Goal: Task Accomplishment & Management: Manage account settings

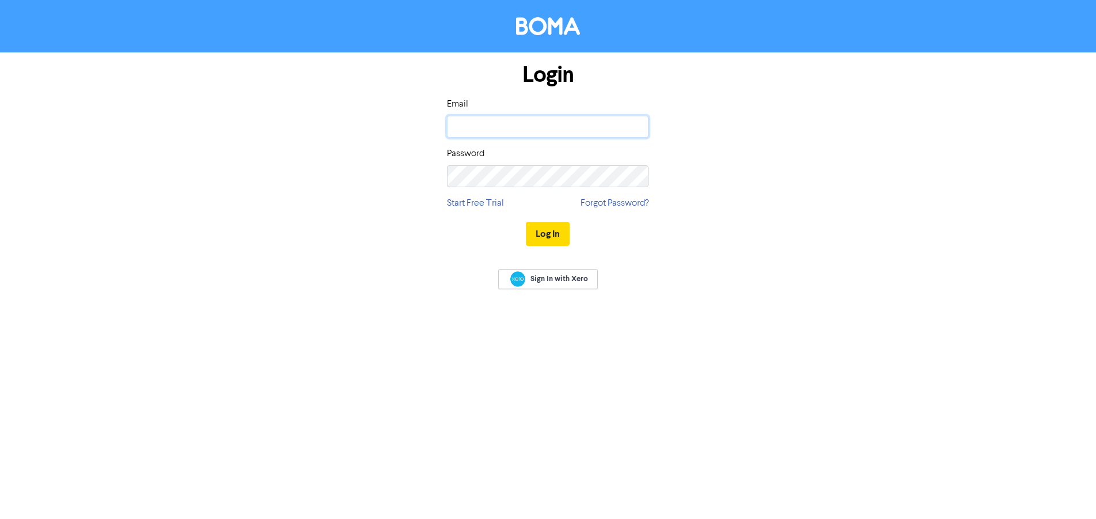
type input "[PERSON_NAME][EMAIL_ADDRESS][DOMAIN_NAME]"
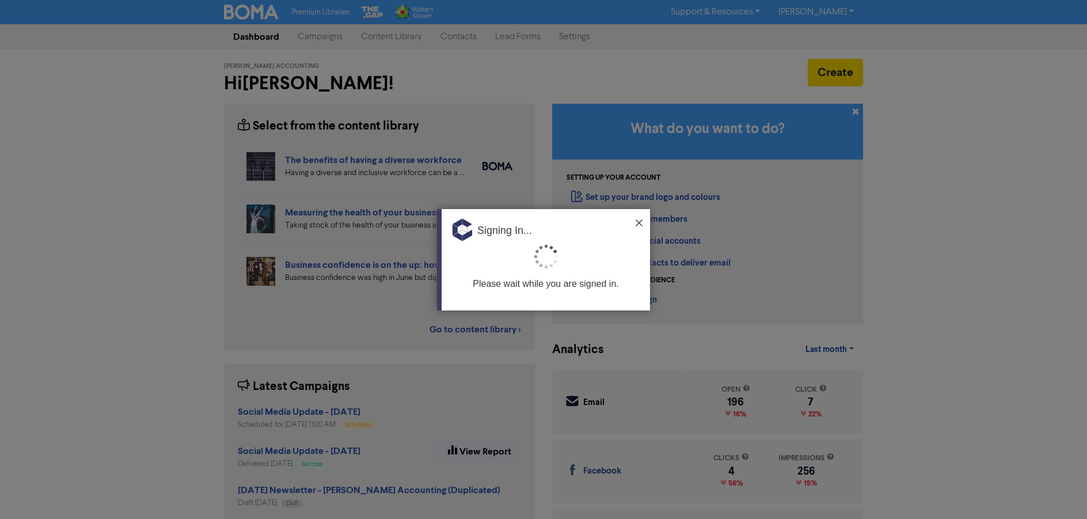
click at [639, 223] on img at bounding box center [639, 222] width 7 height 7
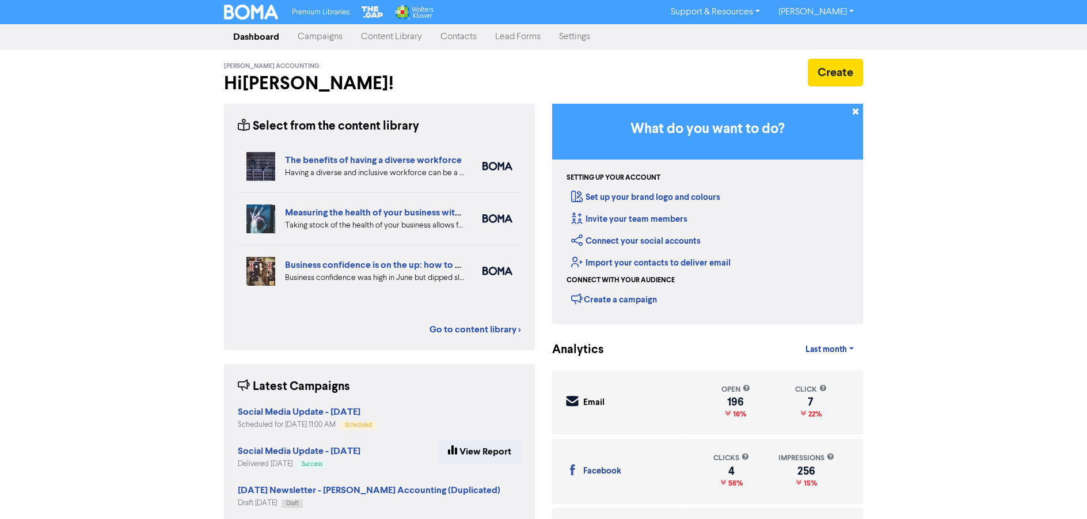
click at [575, 32] on link "Settings" at bounding box center [575, 36] width 50 height 23
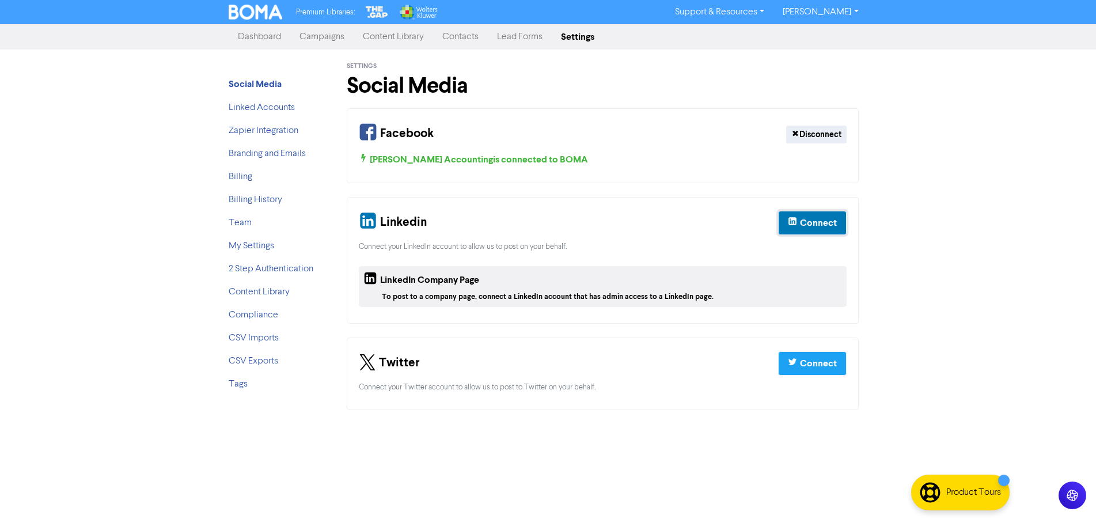
click at [819, 217] on div "Connect" at bounding box center [818, 223] width 37 height 14
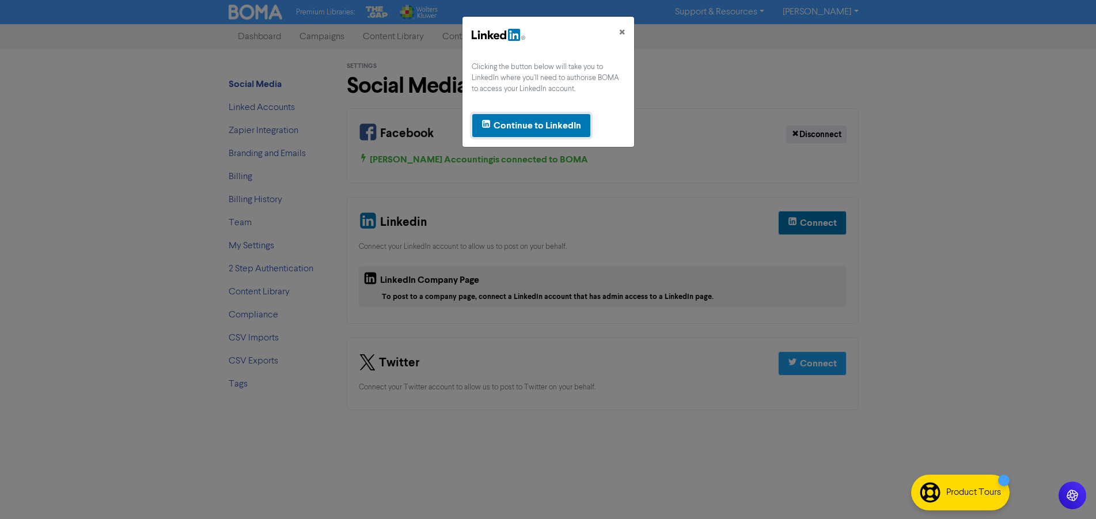
click at [535, 119] on div "Continue to LinkedIn" at bounding box center [538, 126] width 88 height 14
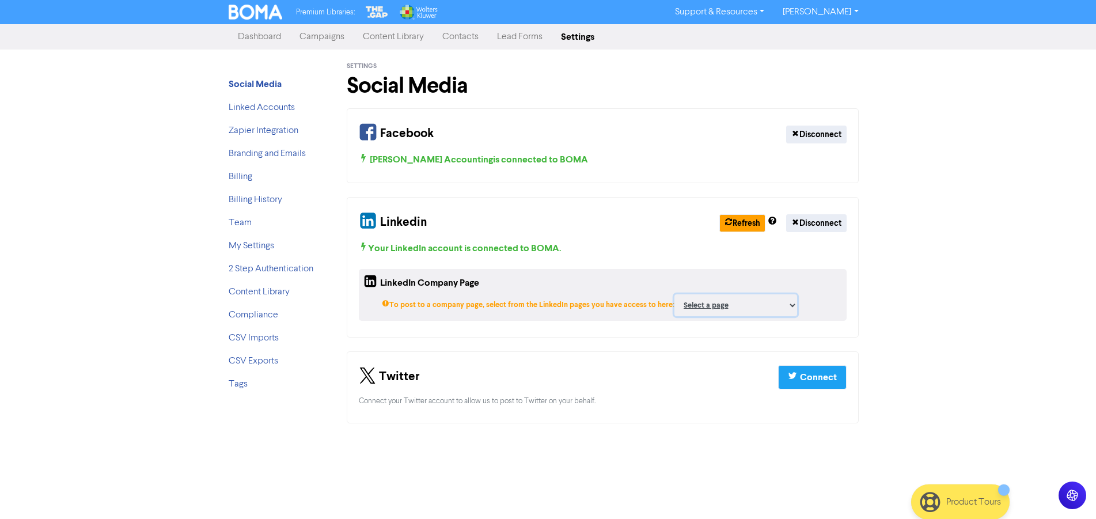
click at [753, 305] on select "Select a page Stafford Accounting ;" at bounding box center [735, 305] width 123 height 22
select select "66298483"
click at [674, 294] on select "Select a page Stafford Accounting ;" at bounding box center [735, 305] width 123 height 22
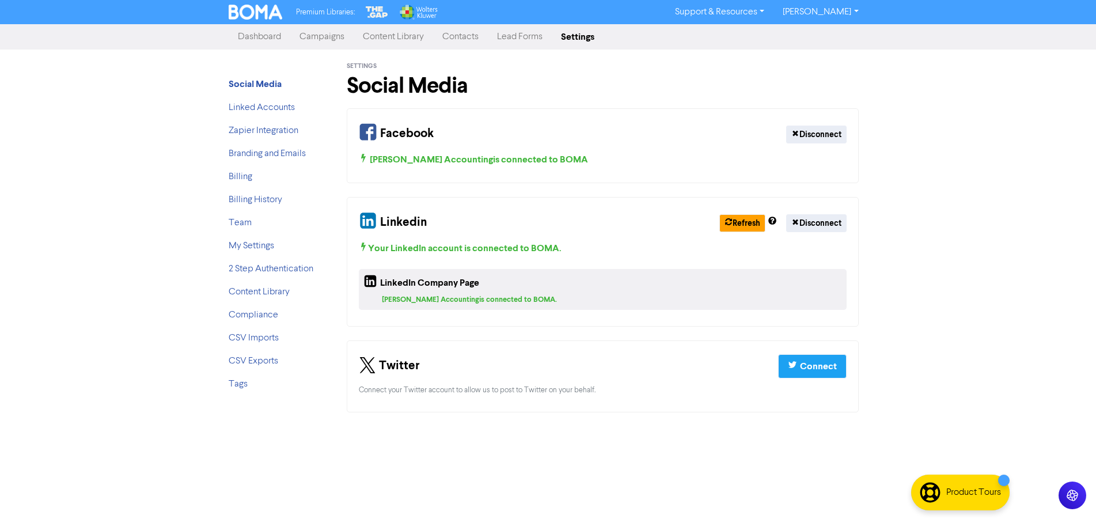
click at [263, 37] on link "Dashboard" at bounding box center [260, 36] width 62 height 23
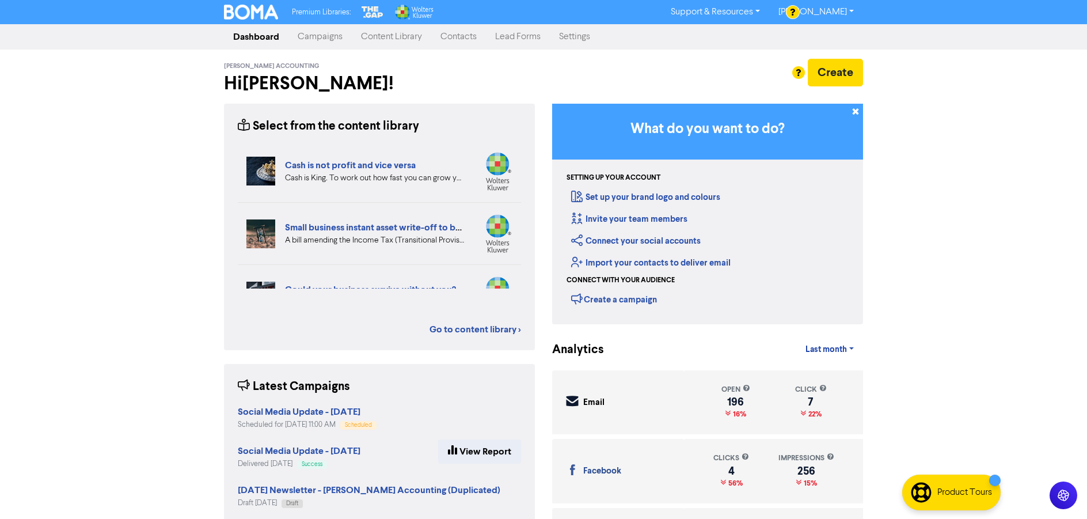
click at [400, 36] on link "Content Library" at bounding box center [391, 36] width 79 height 23
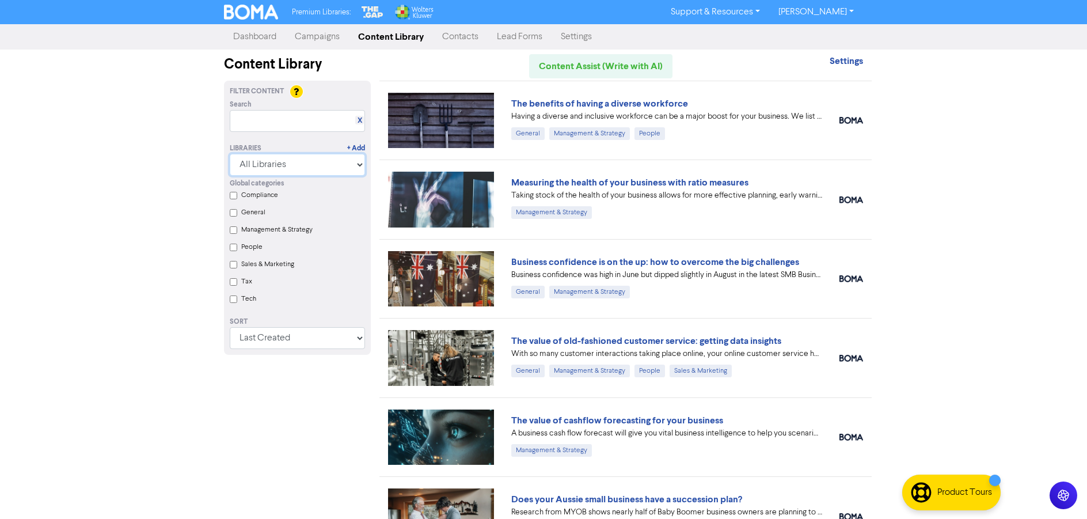
click at [290, 166] on select "All Libraries BOMA Other Partners The Gap Wolters Kluwer CCH Premium Xero" at bounding box center [297, 165] width 135 height 22
select select "Wolters Kluwer CCH Premium"
click at [234, 154] on select "All Libraries BOMA Other Partners The Gap Wolters Kluwer CCH Premium Xero" at bounding box center [297, 165] width 135 height 22
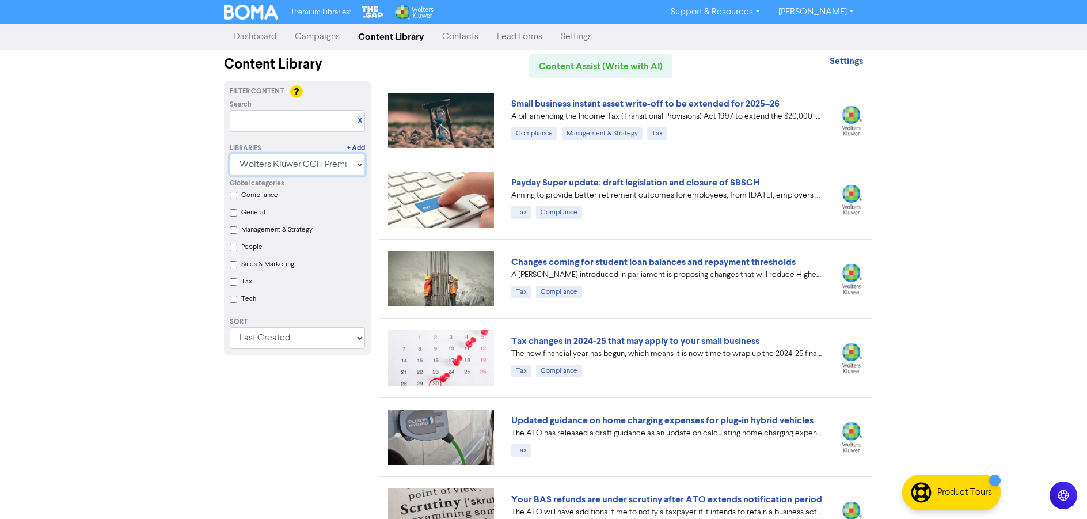
click at [310, 158] on select "All Libraries BOMA Other Partners The Gap Wolters Kluwer CCH Premium Xero" at bounding box center [297, 165] width 135 height 22
select select
click at [234, 154] on select "All Libraries BOMA Other Partners The Gap Wolters Kluwer CCH Premium Xero" at bounding box center [297, 165] width 135 height 22
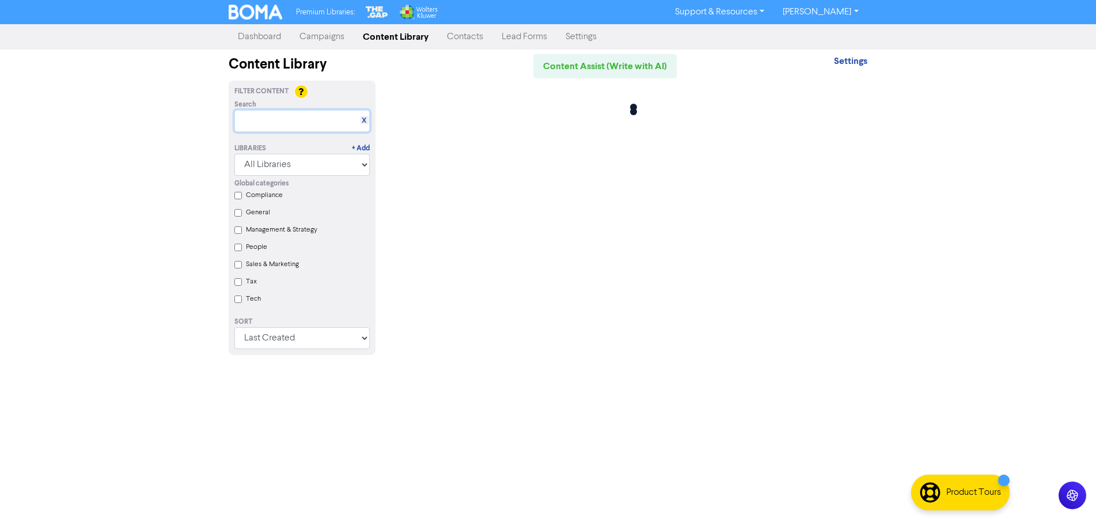
click at [297, 120] on input "text" at bounding box center [301, 121] width 135 height 22
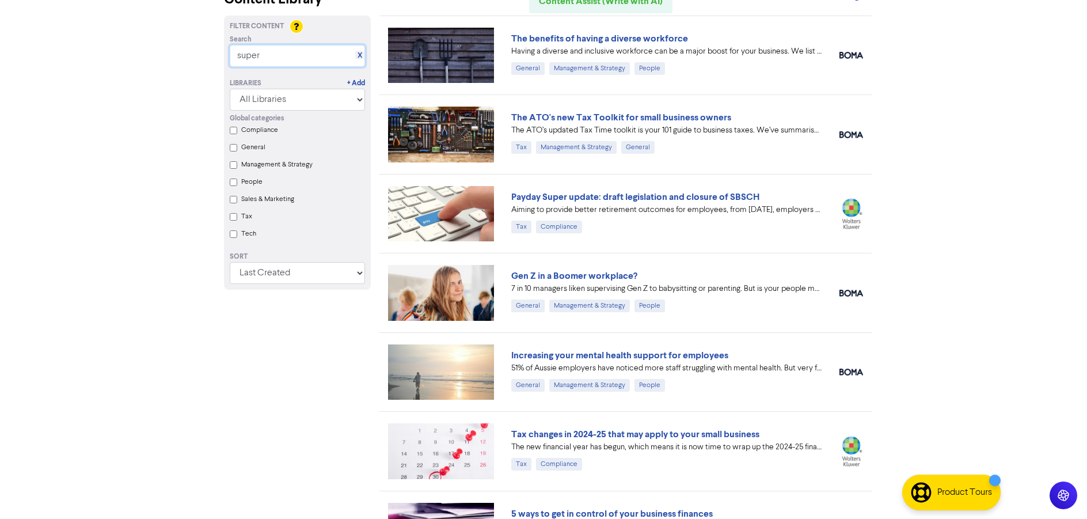
scroll to position [11, 0]
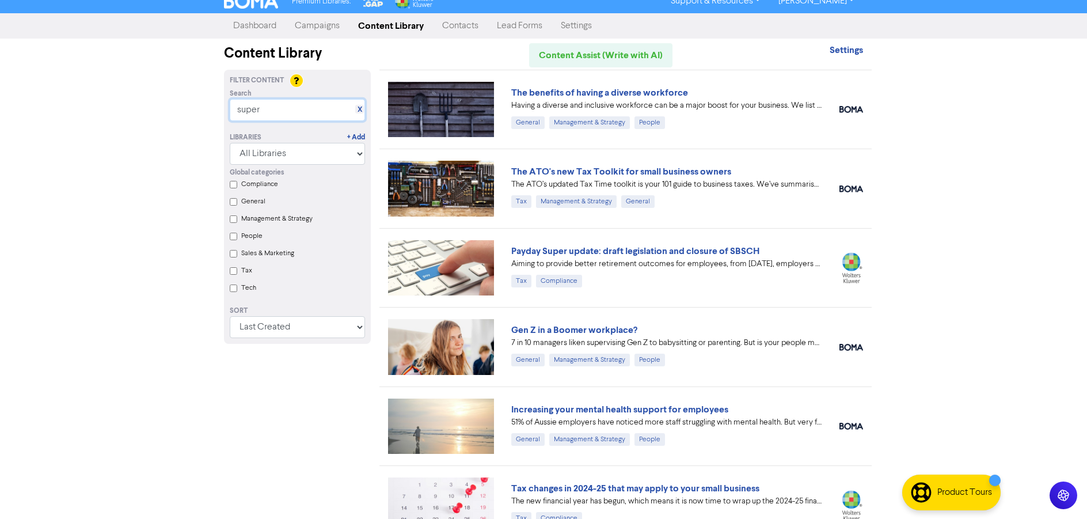
type input "super"
click at [360, 109] on link "X" at bounding box center [360, 109] width 5 height 9
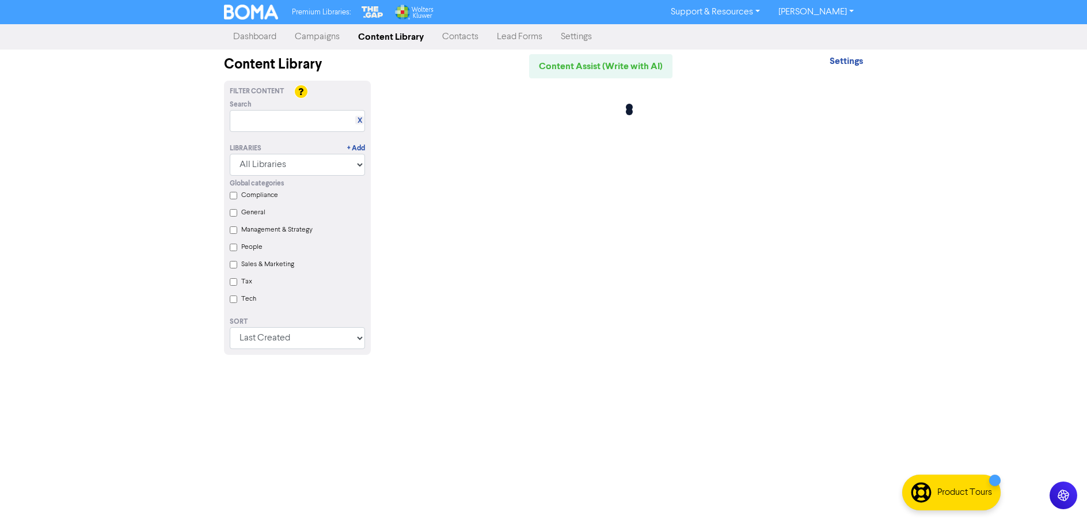
scroll to position [0, 0]
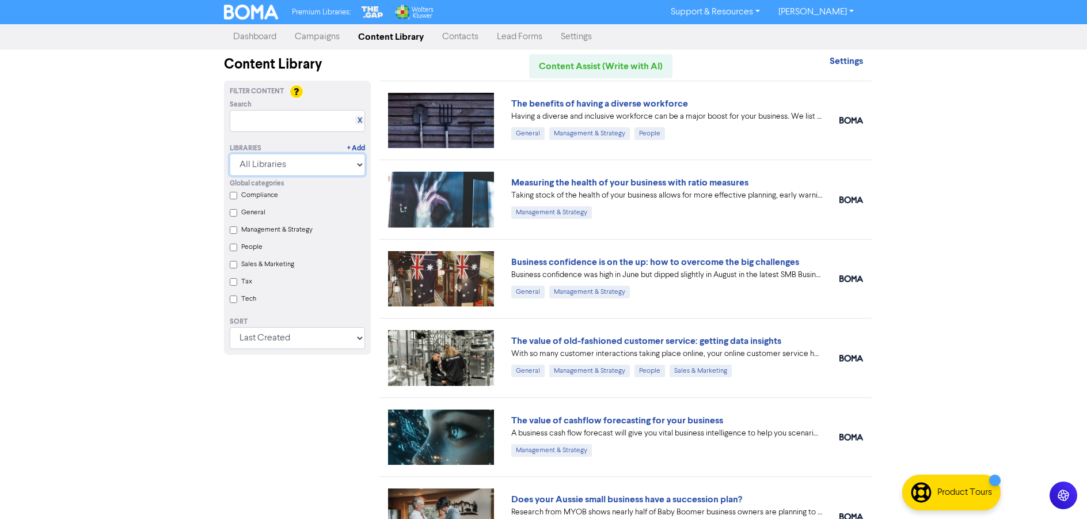
click at [303, 163] on select "All Libraries BOMA Other Partners The Gap Wolters Kluwer CCH Premium Xero" at bounding box center [297, 165] width 135 height 22
click at [234, 154] on select "All Libraries BOMA Other Partners The Gap Wolters Kluwer CCH Premium Xero" at bounding box center [297, 165] width 135 height 22
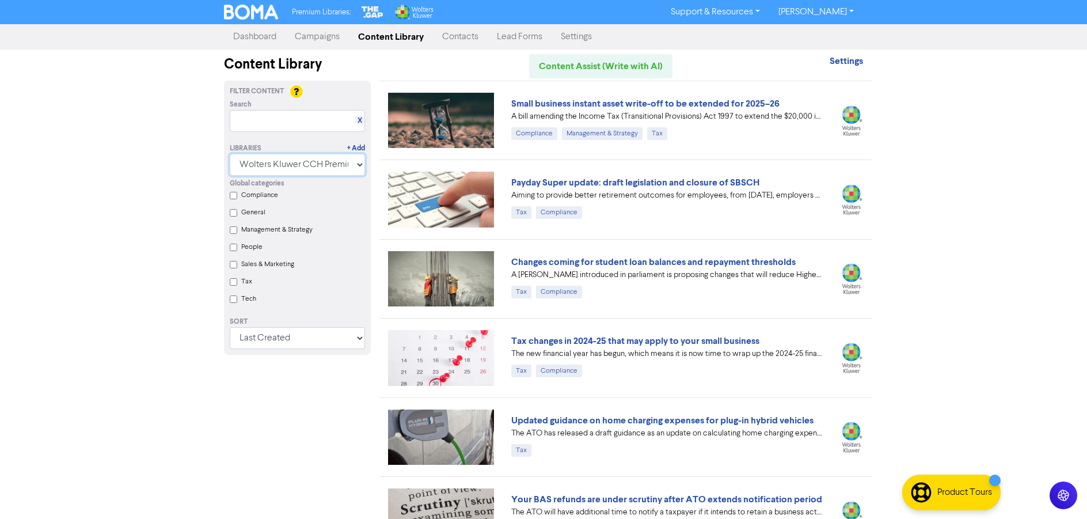
click at [321, 165] on select "All Libraries BOMA Other Partners The Gap Wolters Kluwer CCH Premium Xero" at bounding box center [297, 165] width 135 height 22
select select "The Gap"
click at [234, 154] on select "All Libraries BOMA Other Partners The Gap Wolters Kluwer CCH Premium Xero" at bounding box center [297, 165] width 135 height 22
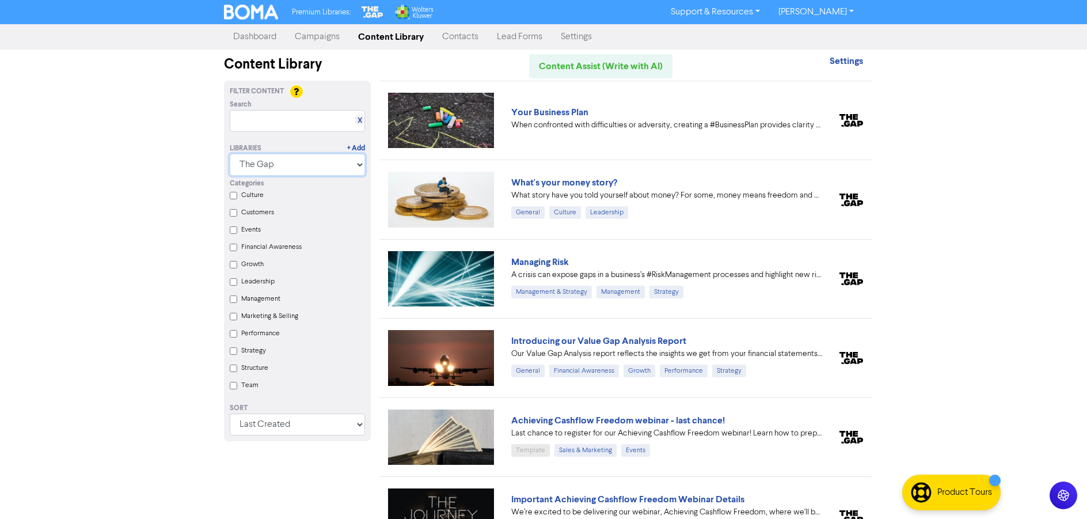
click at [295, 164] on select "All Libraries BOMA Other Partners The Gap Wolters Kluwer CCH Premium Xero" at bounding box center [297, 165] width 135 height 22
click at [564, 111] on link "Your Business Plan" at bounding box center [549, 113] width 77 height 12
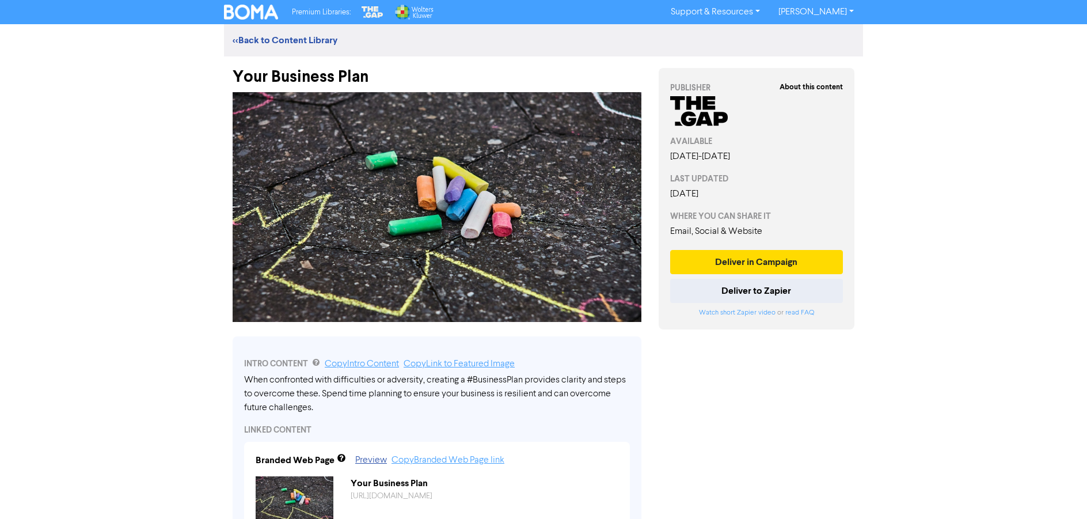
click at [257, 35] on link "<< Back to Content Library" at bounding box center [285, 41] width 105 height 12
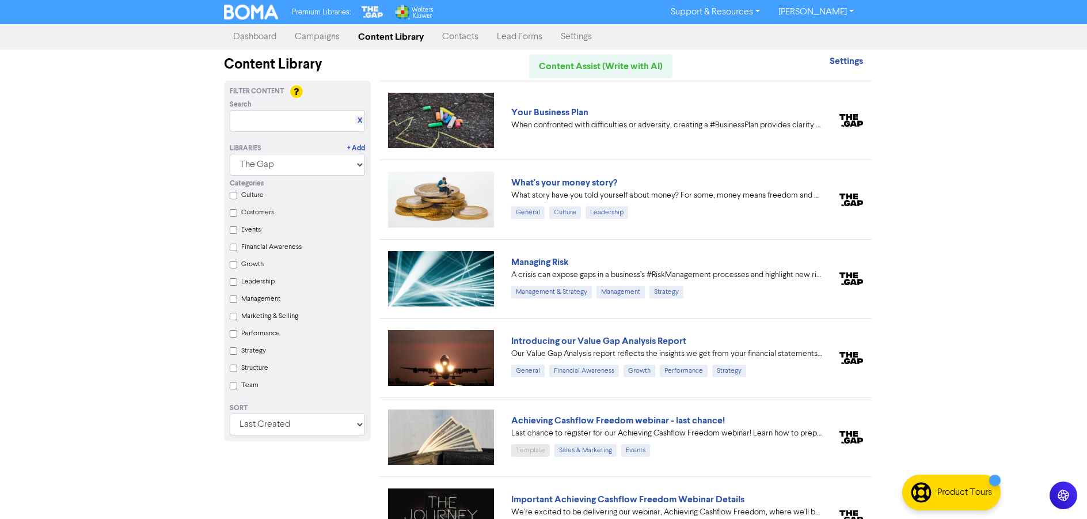
click at [298, 173] on div "Filter Content Search X Libraries + Add All Libraries BOMA Other Partners The G…" at bounding box center [297, 260] width 153 height 349
click at [300, 166] on select "All Libraries BOMA Other Partners The Gap Wolters Kluwer CCH Premium Xero" at bounding box center [297, 165] width 135 height 22
select select "Other Partners"
click at [234, 154] on select "All Libraries BOMA Other Partners The Gap Wolters Kluwer CCH Premium Xero" at bounding box center [297, 165] width 135 height 22
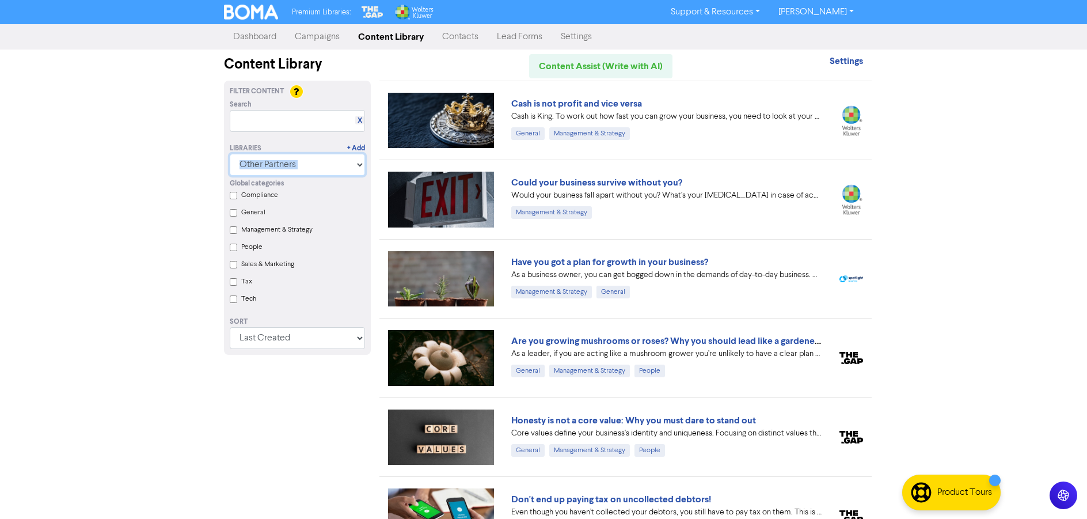
click at [312, 165] on select "All Libraries BOMA Other Partners The Gap Wolters Kluwer CCH Premium Xero" at bounding box center [297, 165] width 135 height 22
select select
click at [234, 154] on select "All Libraries BOMA Other Partners The Gap Wolters Kluwer CCH Premium Xero" at bounding box center [297, 165] width 135 height 22
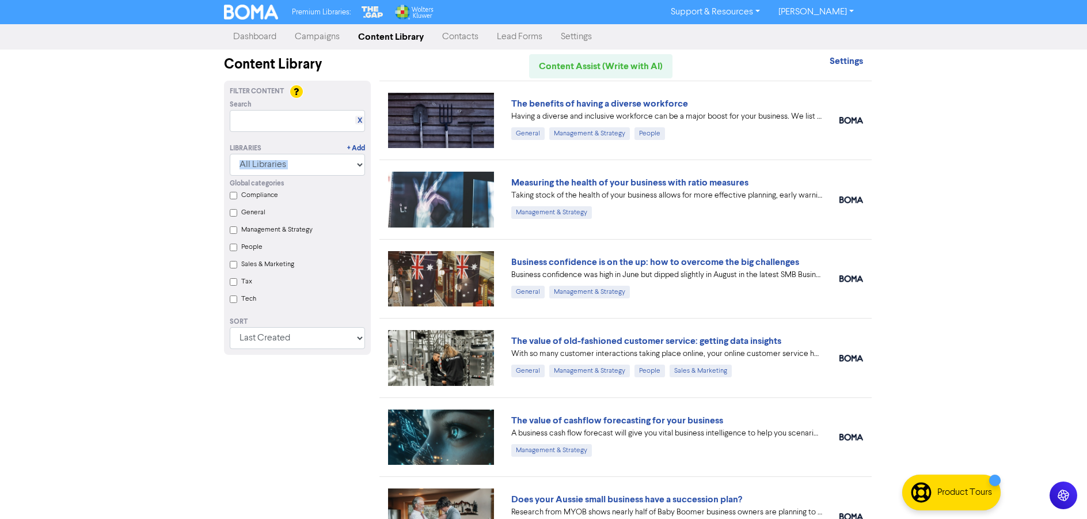
click at [256, 40] on link "Dashboard" at bounding box center [255, 36] width 62 height 23
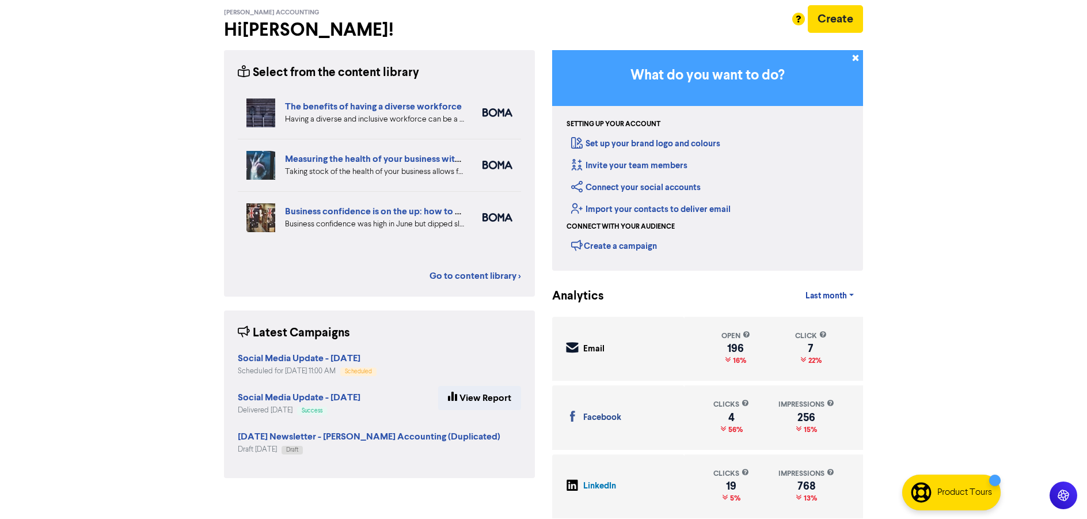
scroll to position [58, 0]
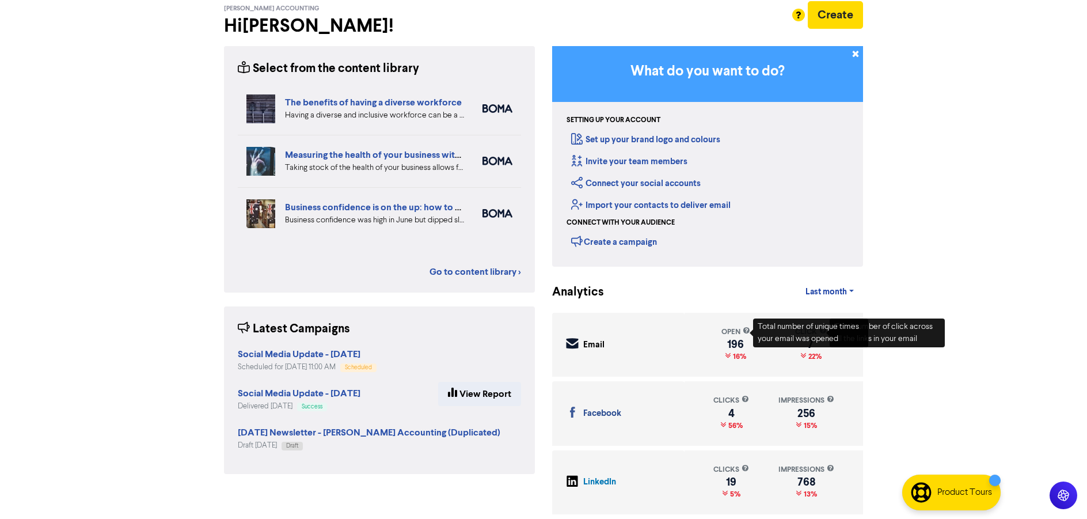
click at [940, 229] on div "Premium Libraries: Support & Resources Video Tutorials FAQ & Guides Marketing E…" at bounding box center [543, 201] width 1087 height 519
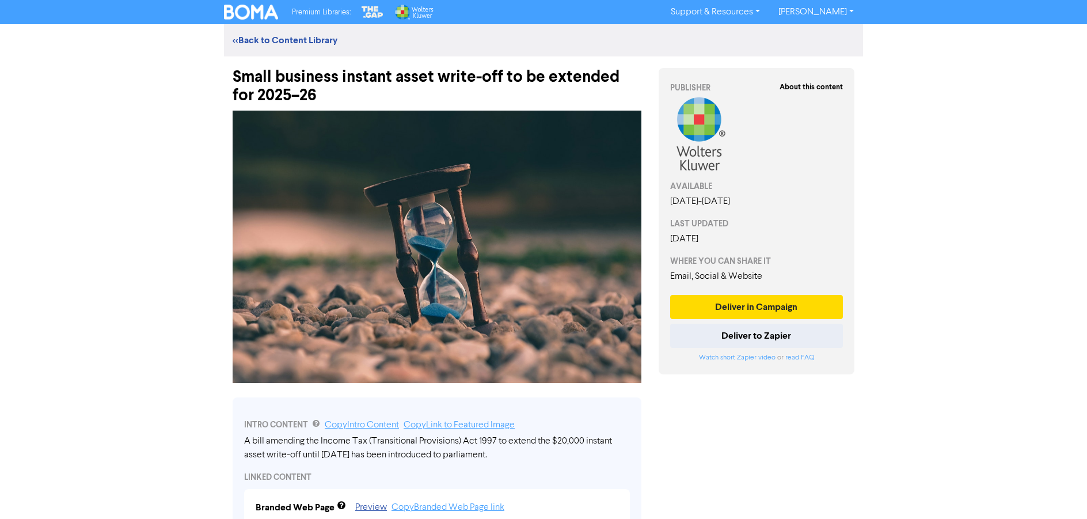
drag, startPoint x: 746, startPoint y: 253, endPoint x: 690, endPoint y: 248, distance: 55.5
click at [690, 246] on div "September 12th, 2025" at bounding box center [756, 239] width 173 height 14
click at [933, 231] on div "Premium Libraries: Support & Resources Video Tutorials FAQ & Guides Marketing E…" at bounding box center [543, 259] width 1087 height 519
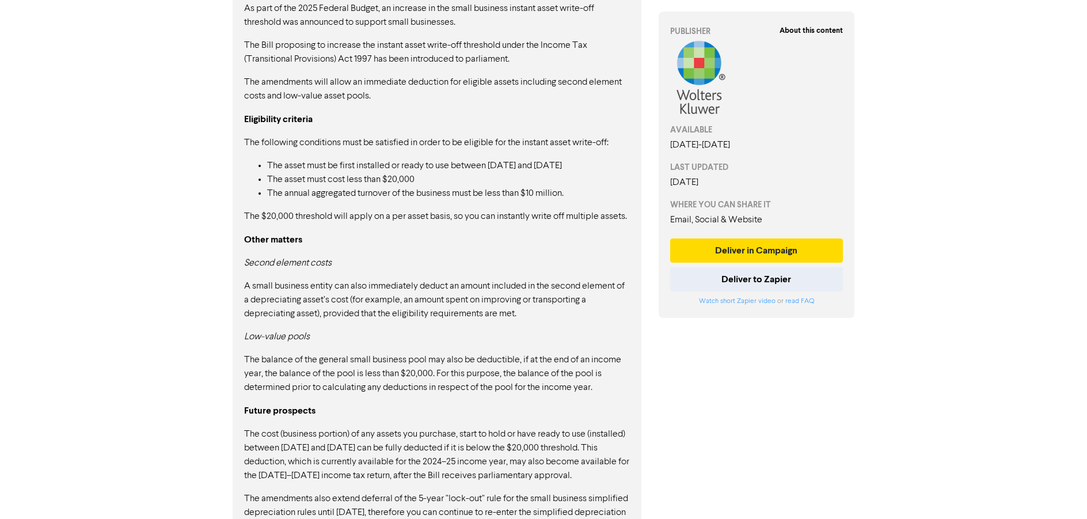
scroll to position [691, 0]
